Goal: Task Accomplishment & Management: Use online tool/utility

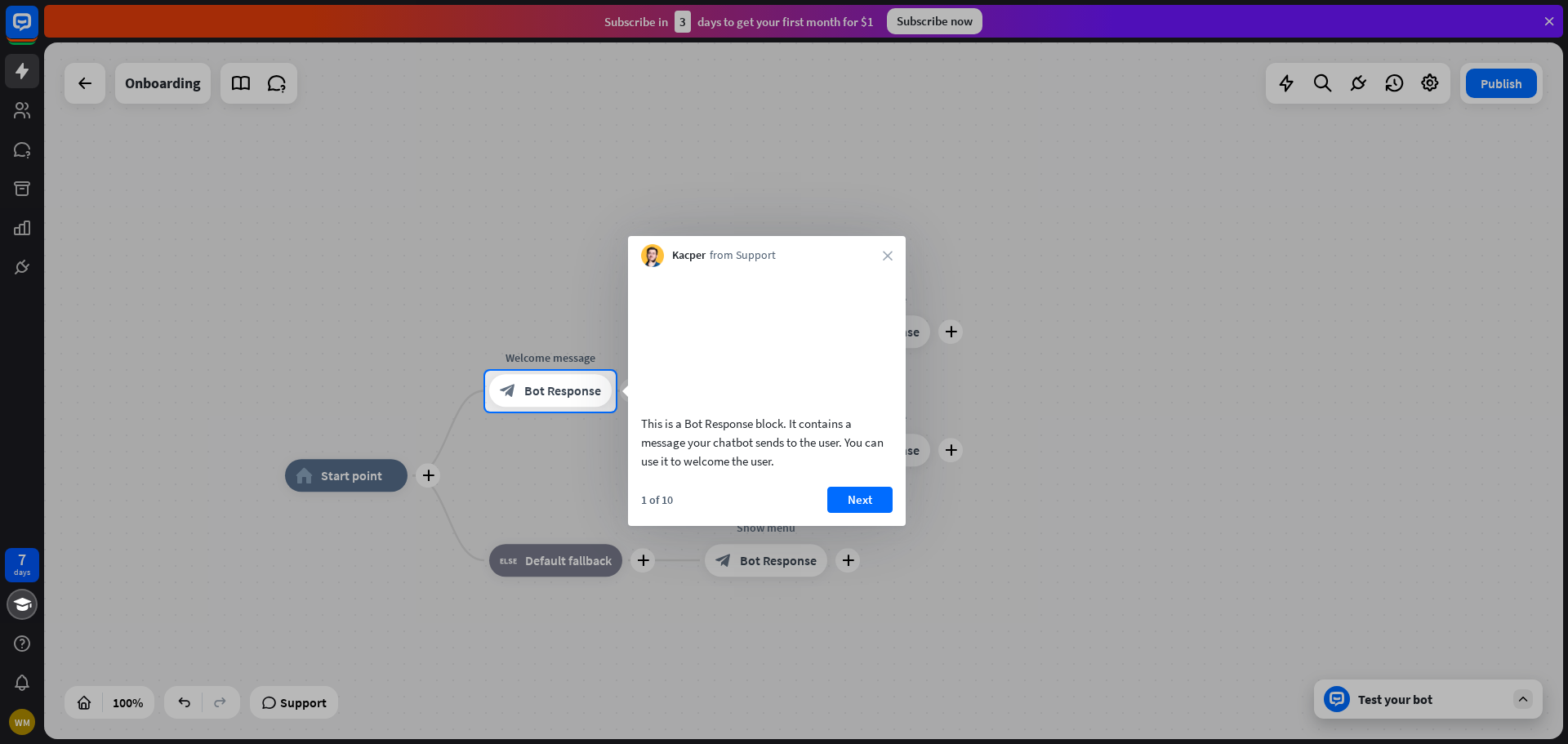
click at [92, 100] on div at bounding box center [784, 186] width 1568 height 371
click at [86, 84] on div at bounding box center [784, 186] width 1568 height 371
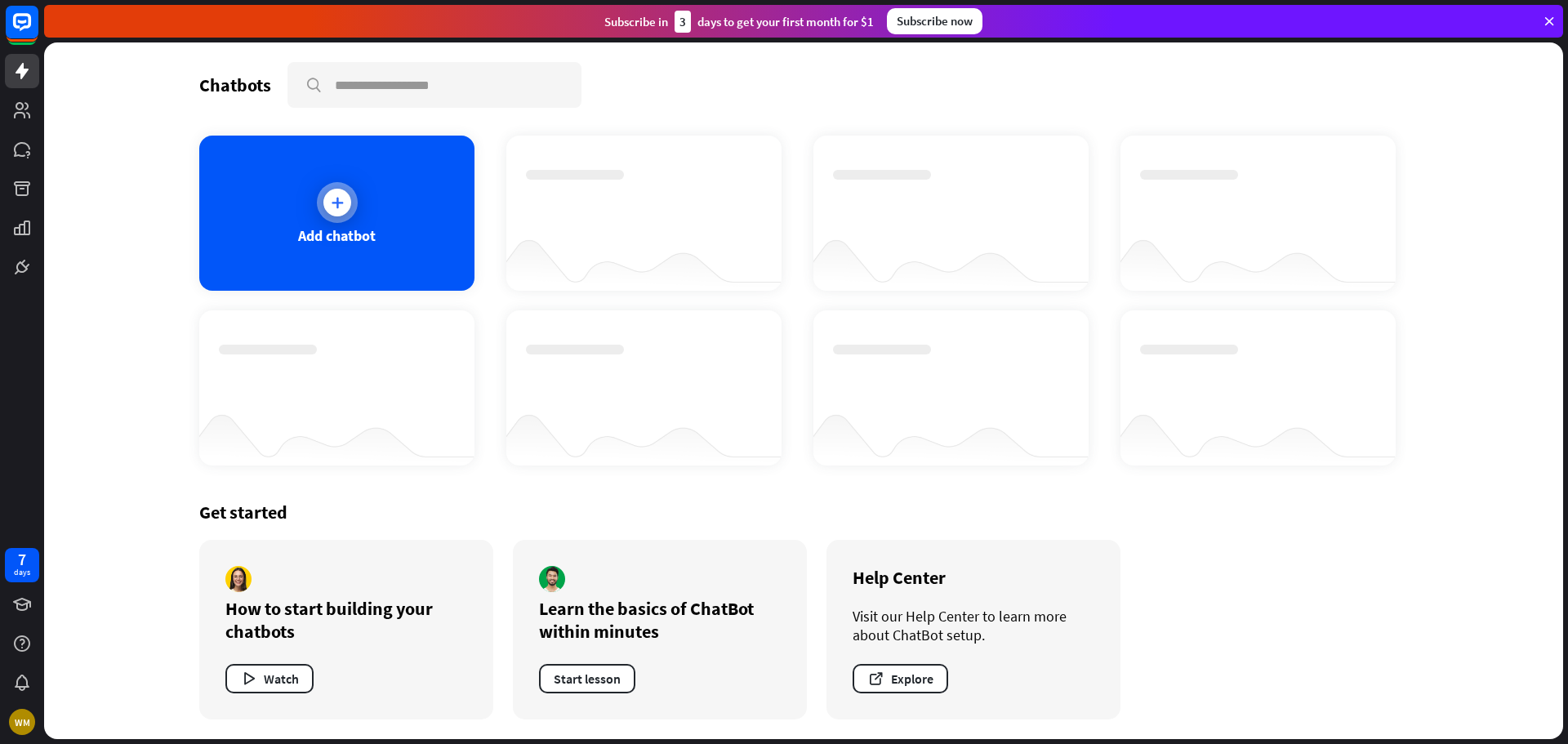
click at [341, 207] on icon at bounding box center [336, 202] width 16 height 16
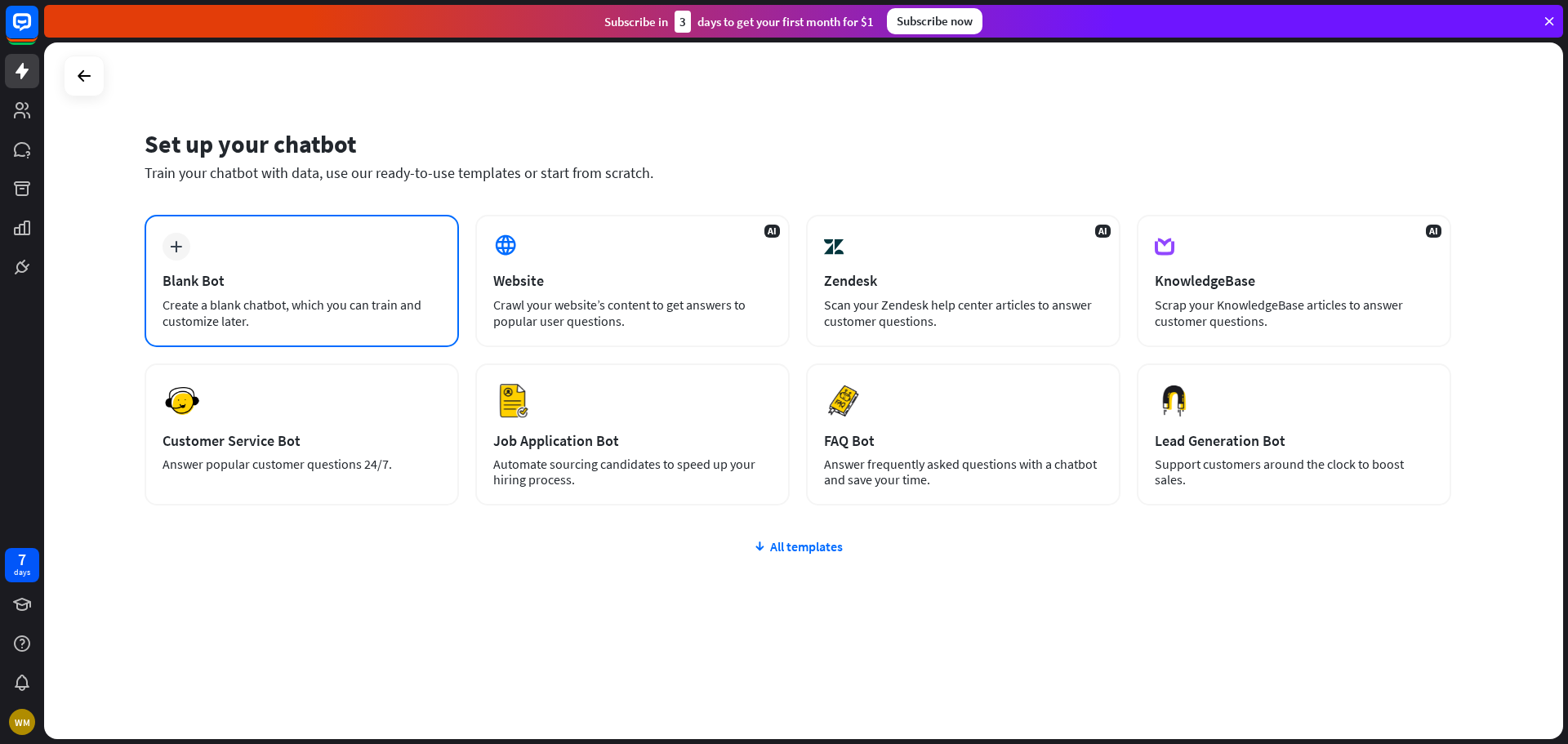
click at [341, 299] on div "Create a blank chatbot, which you can train and customize later." at bounding box center [302, 313] width 278 height 33
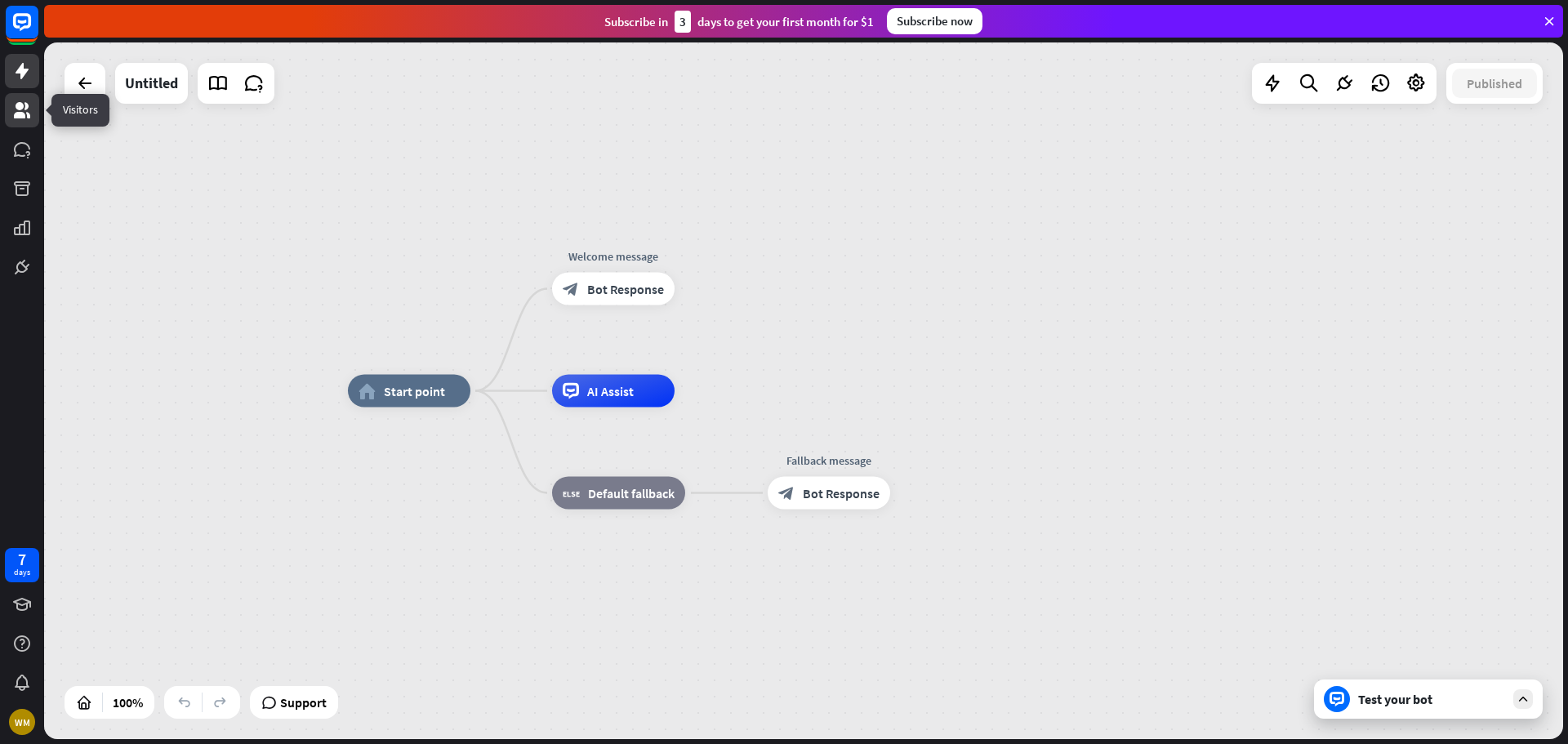
click at [20, 113] on icon at bounding box center [21, 110] width 16 height 16
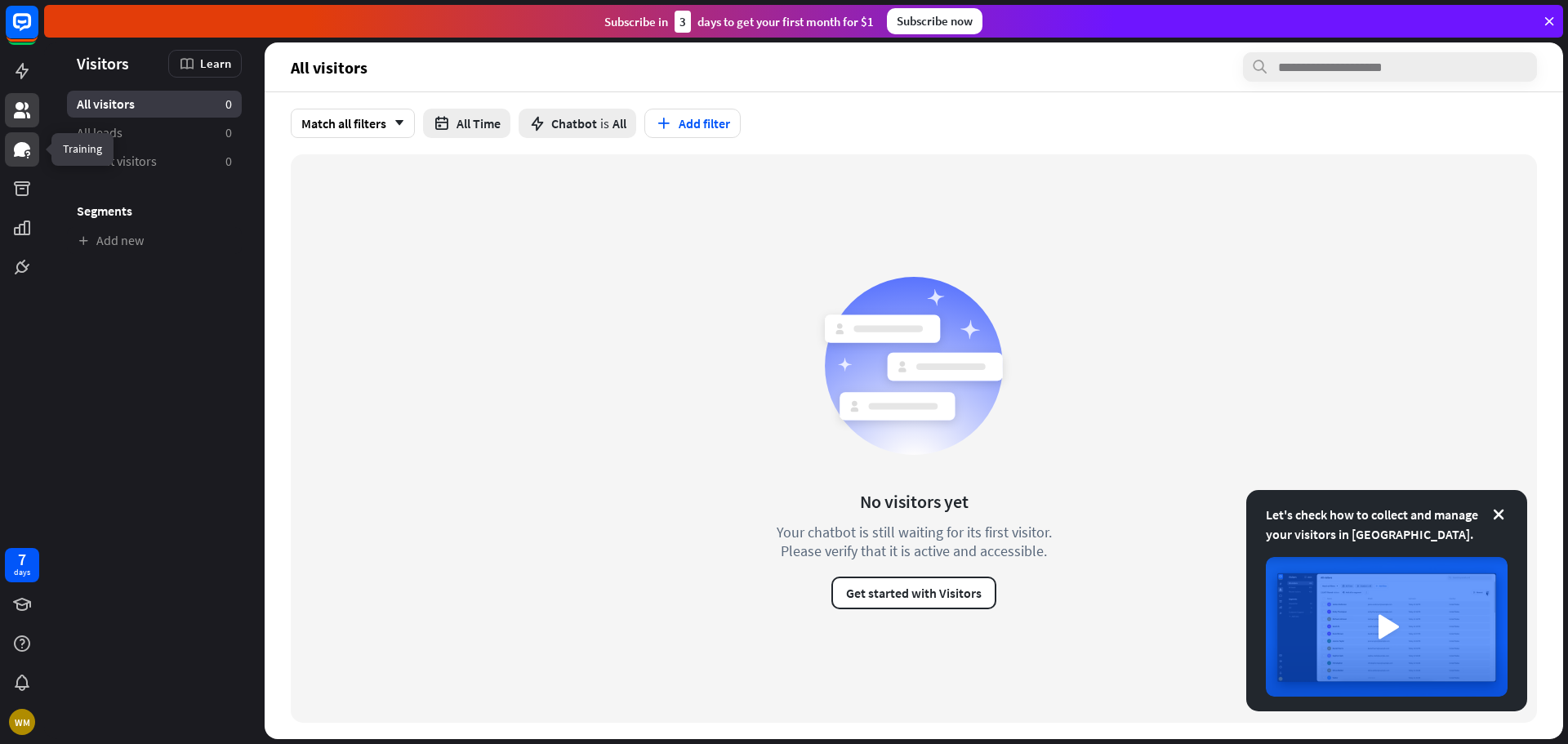
click at [24, 161] on link at bounding box center [22, 149] width 35 height 35
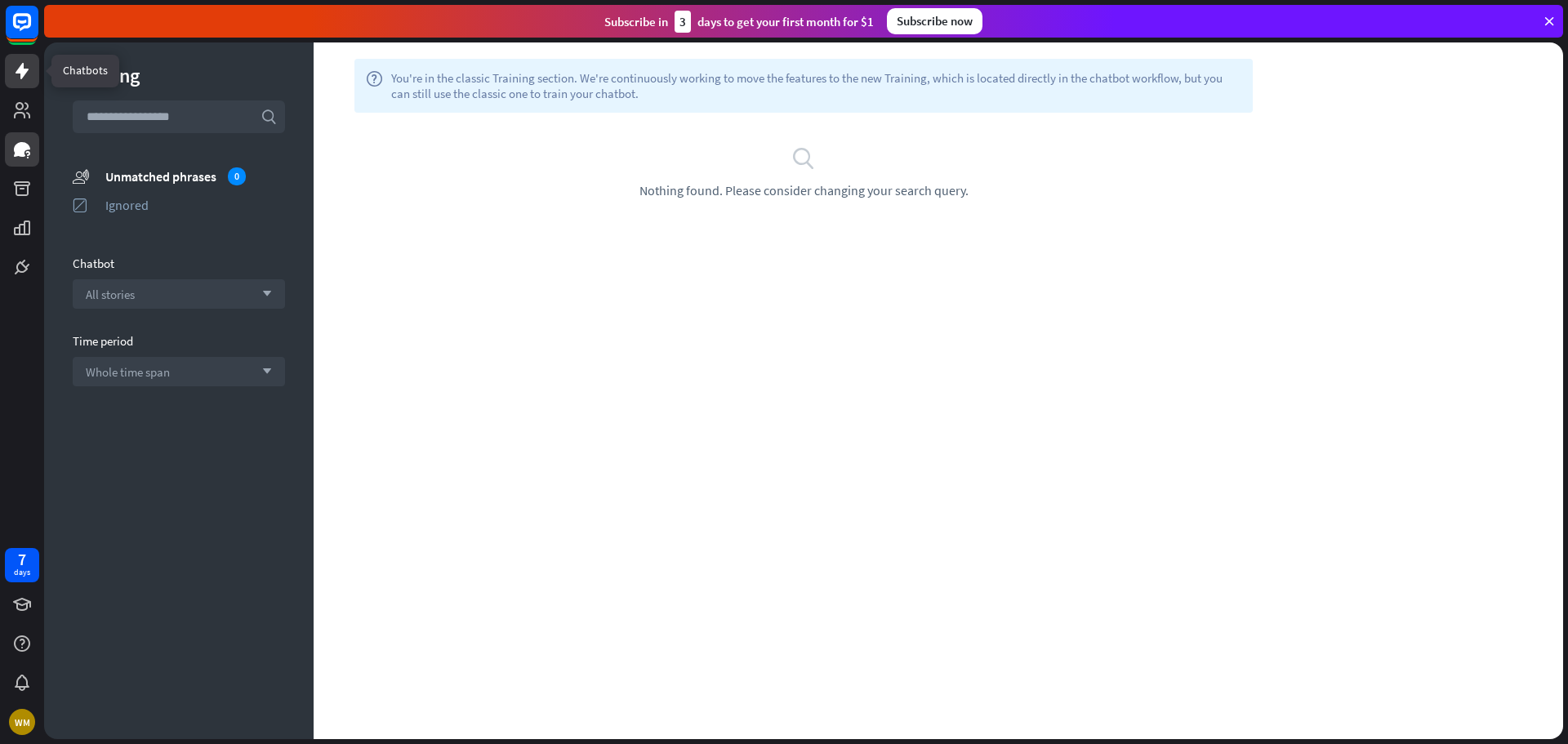
click at [25, 73] on icon at bounding box center [21, 71] width 13 height 16
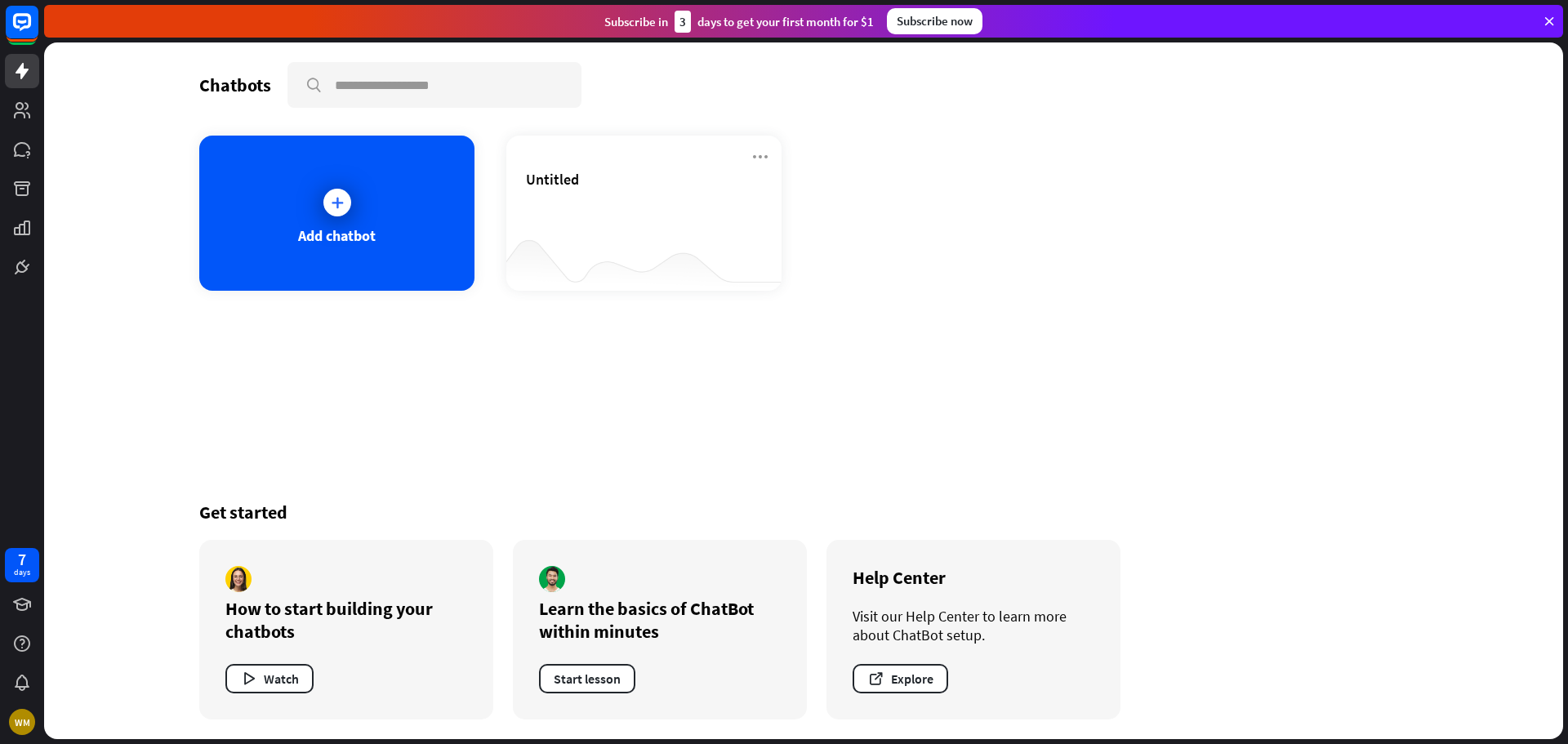
click at [749, 337] on div "Chatbots search Add chatbot Untitled Get started How to start building your cha…" at bounding box center [803, 391] width 1307 height 697
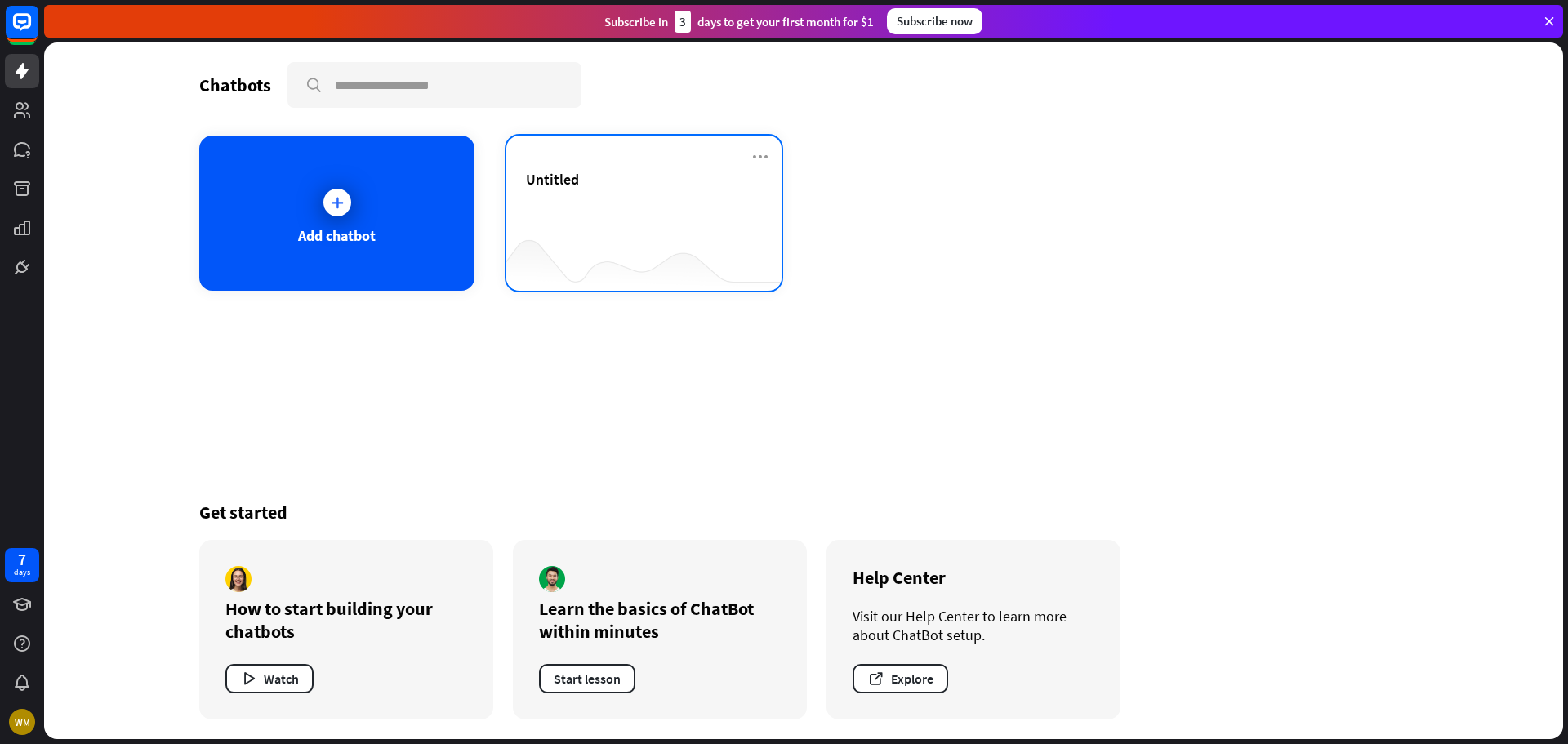
click at [634, 229] on div at bounding box center [643, 258] width 275 height 63
